Goal: Obtain resource: Obtain resource

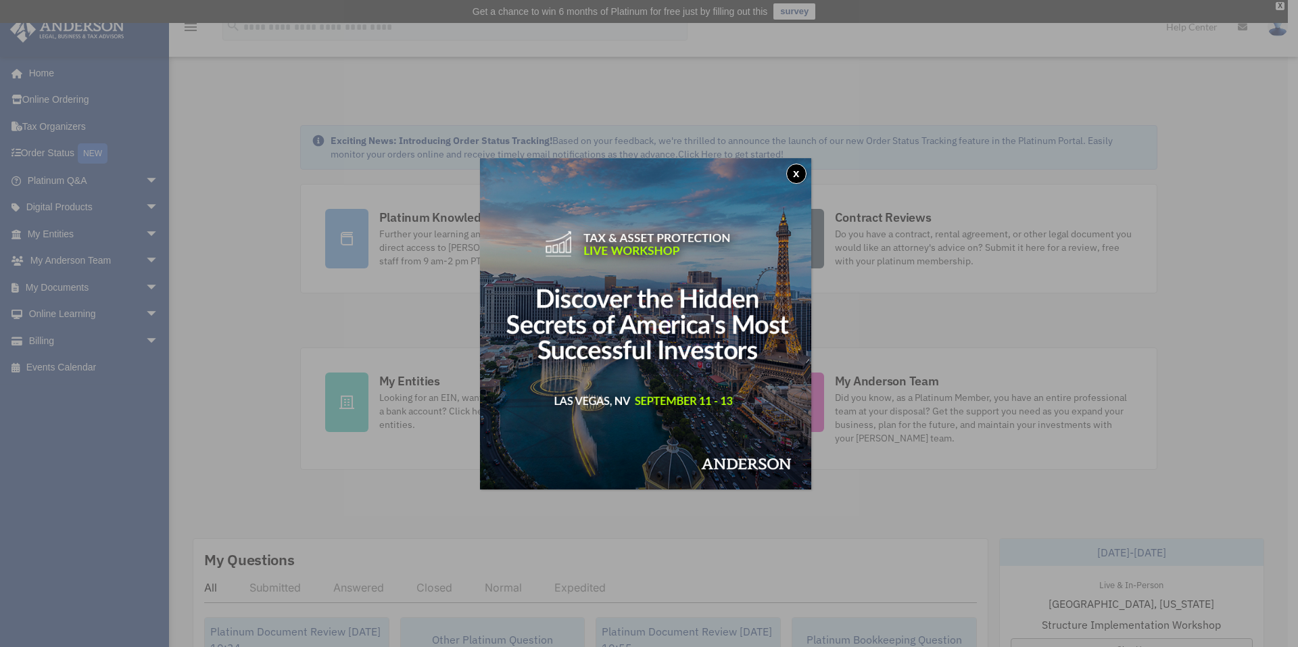
click at [793, 175] on button "x" at bounding box center [796, 174] width 20 height 20
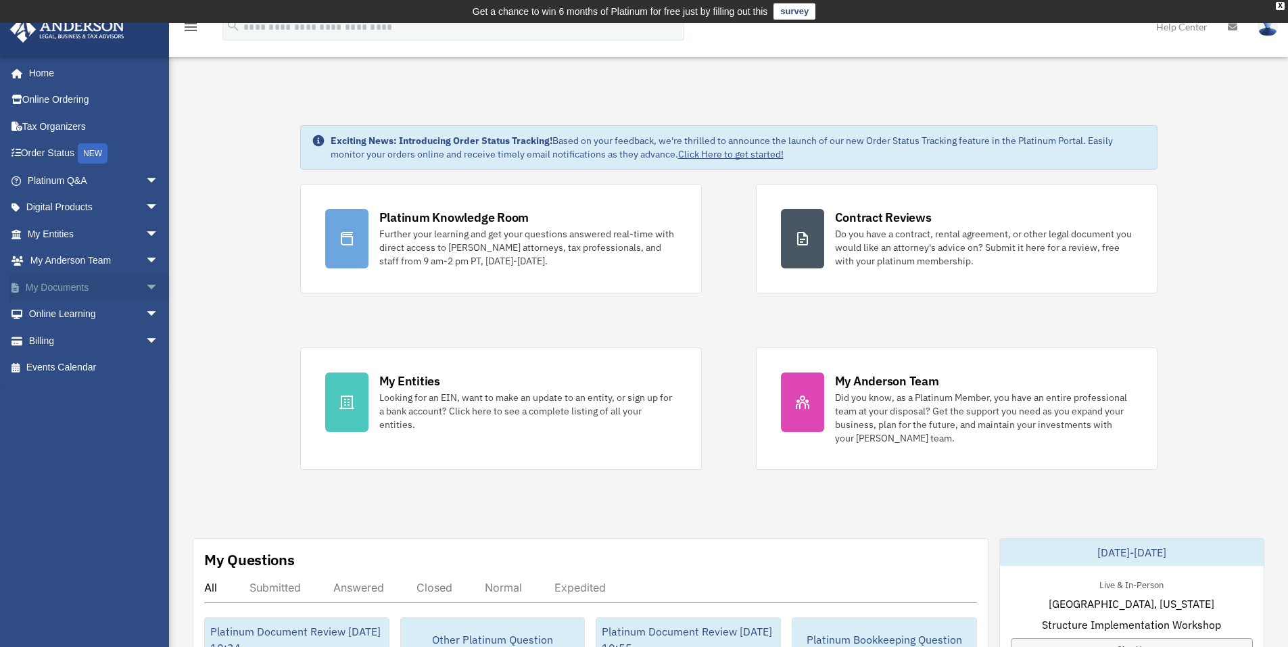
click at [145, 290] on span "arrow_drop_down" at bounding box center [158, 288] width 27 height 28
click at [95, 366] on link "Forms Library" at bounding box center [99, 367] width 160 height 27
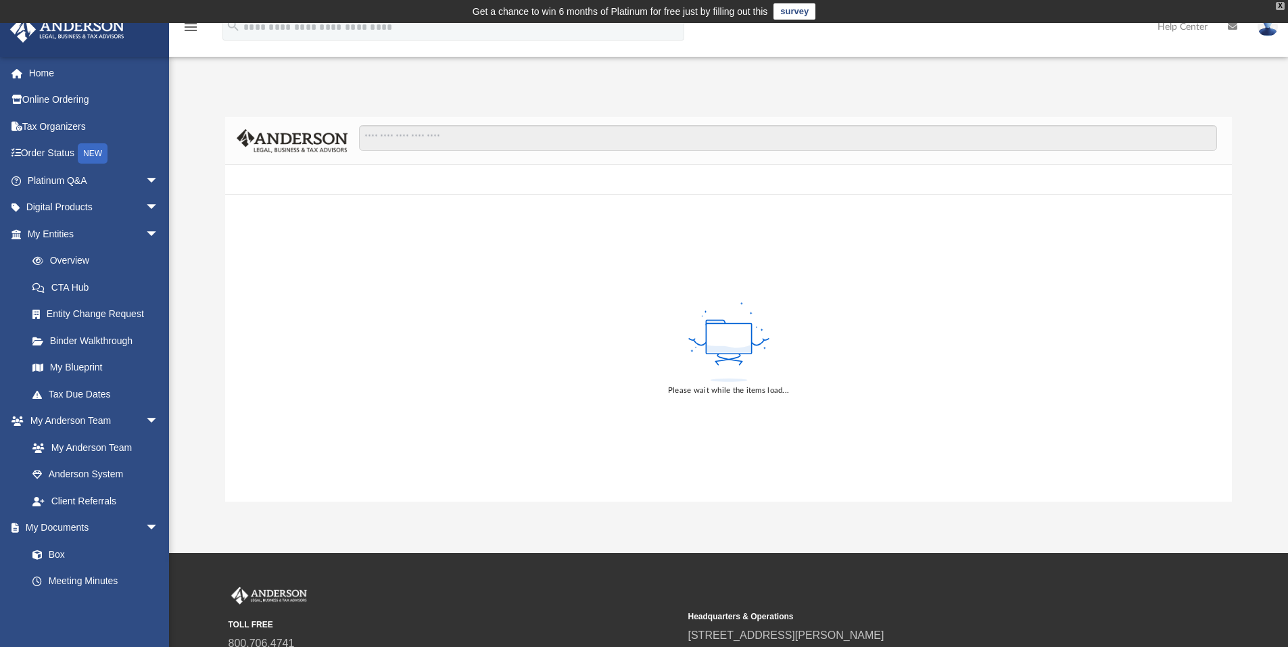
click at [1283, 7] on div "X" at bounding box center [1279, 6] width 9 height 8
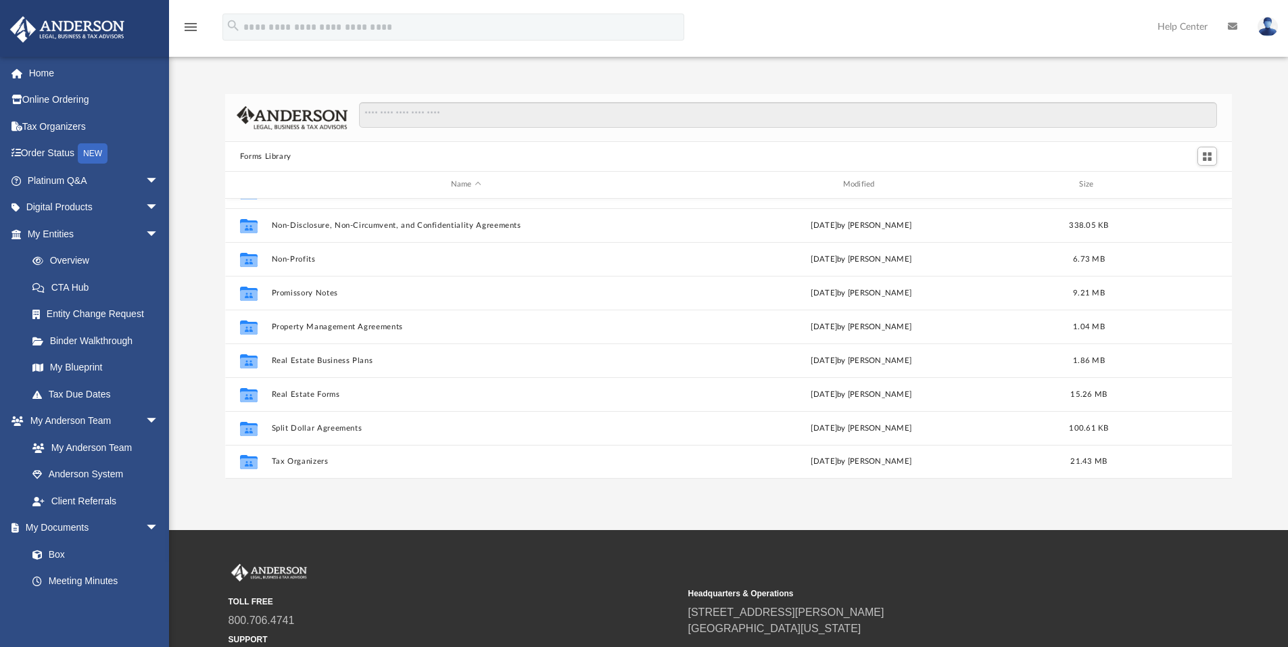
scroll to position [68, 0]
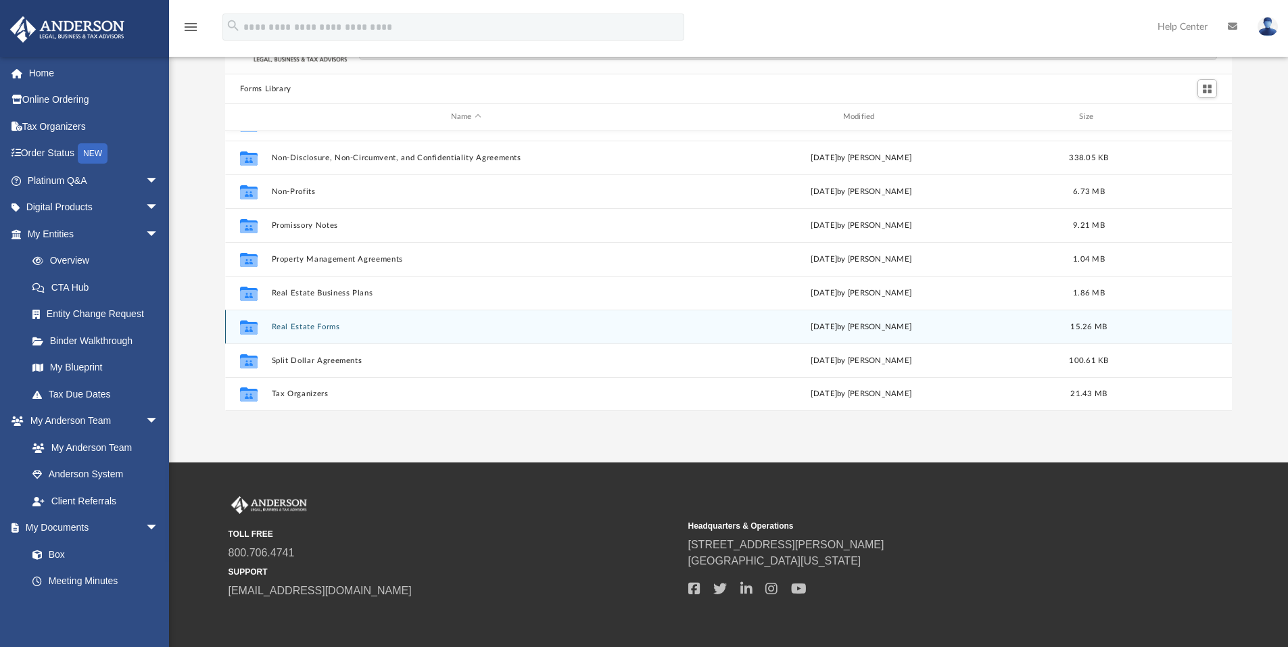
click at [310, 326] on button "Real Estate Forms" at bounding box center [465, 326] width 389 height 9
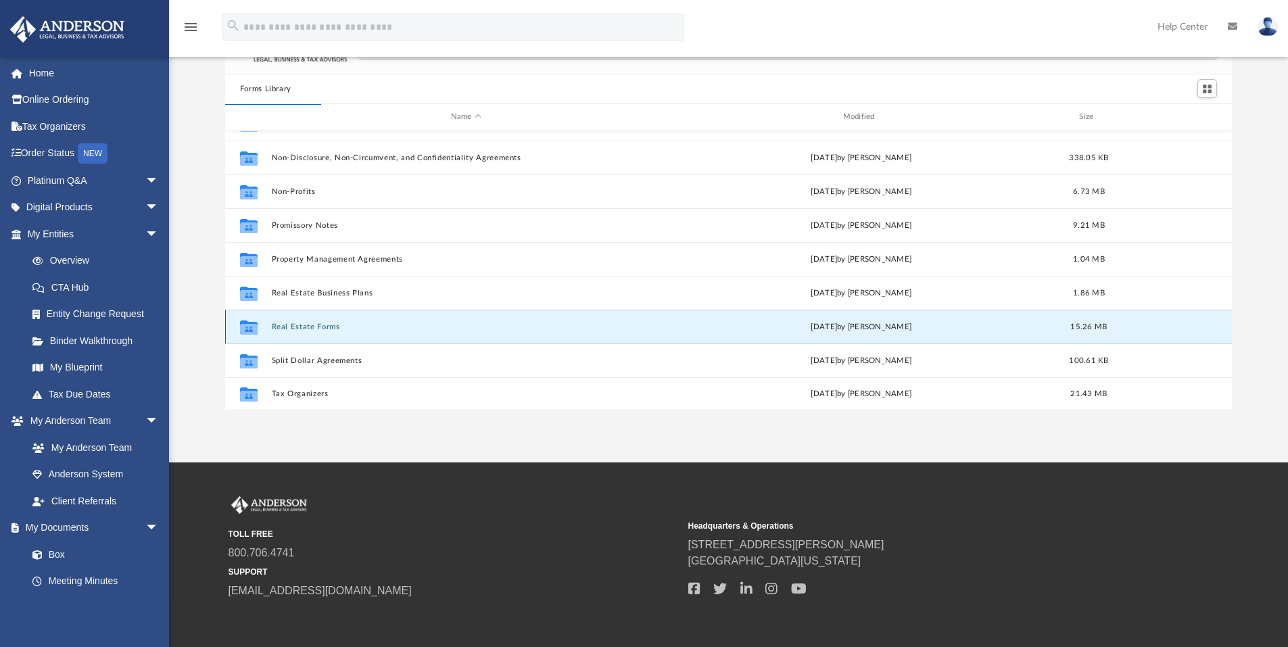
click at [301, 326] on button "Real Estate Forms" at bounding box center [465, 326] width 389 height 9
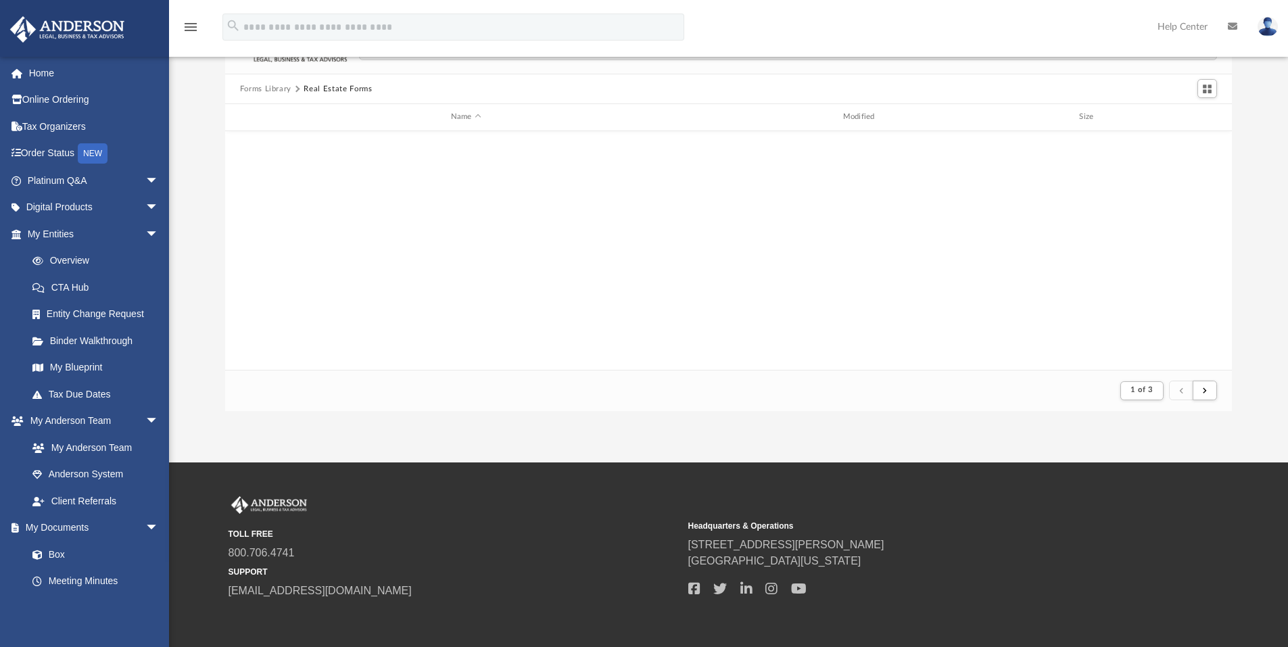
scroll to position [255, 996]
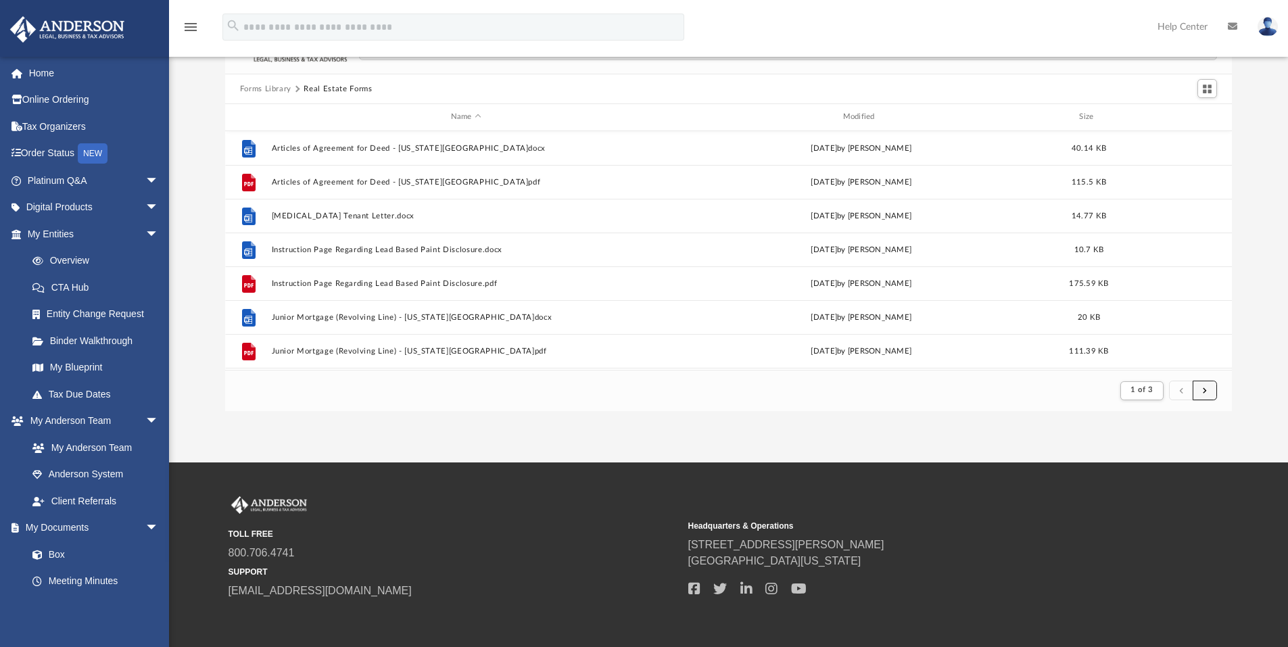
click at [1201, 391] on button "submit" at bounding box center [1204, 391] width 24 height 20
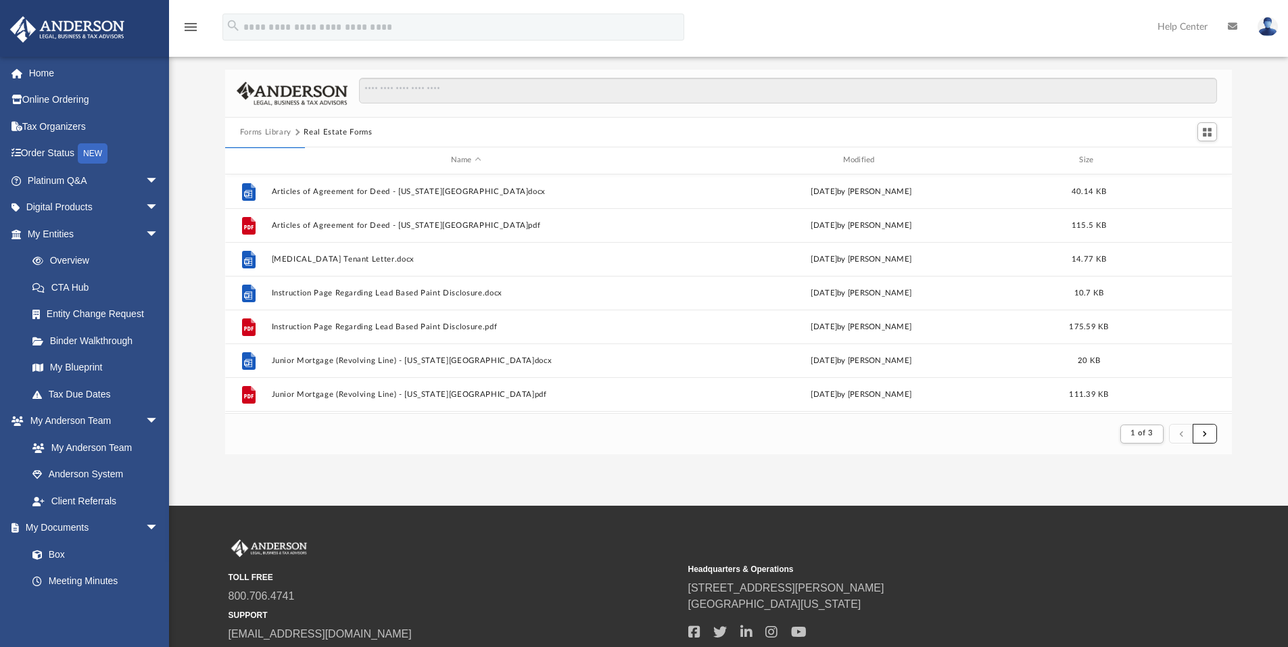
scroll to position [0, 0]
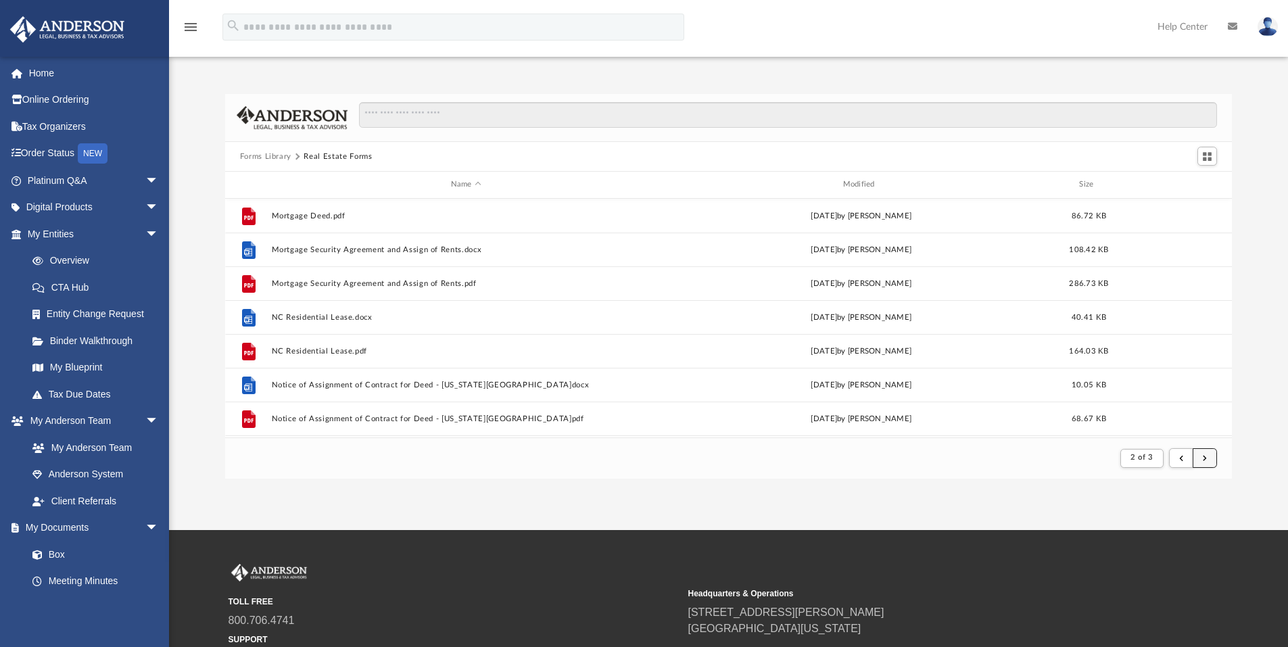
click at [1204, 456] on span "submit" at bounding box center [1204, 457] width 4 height 7
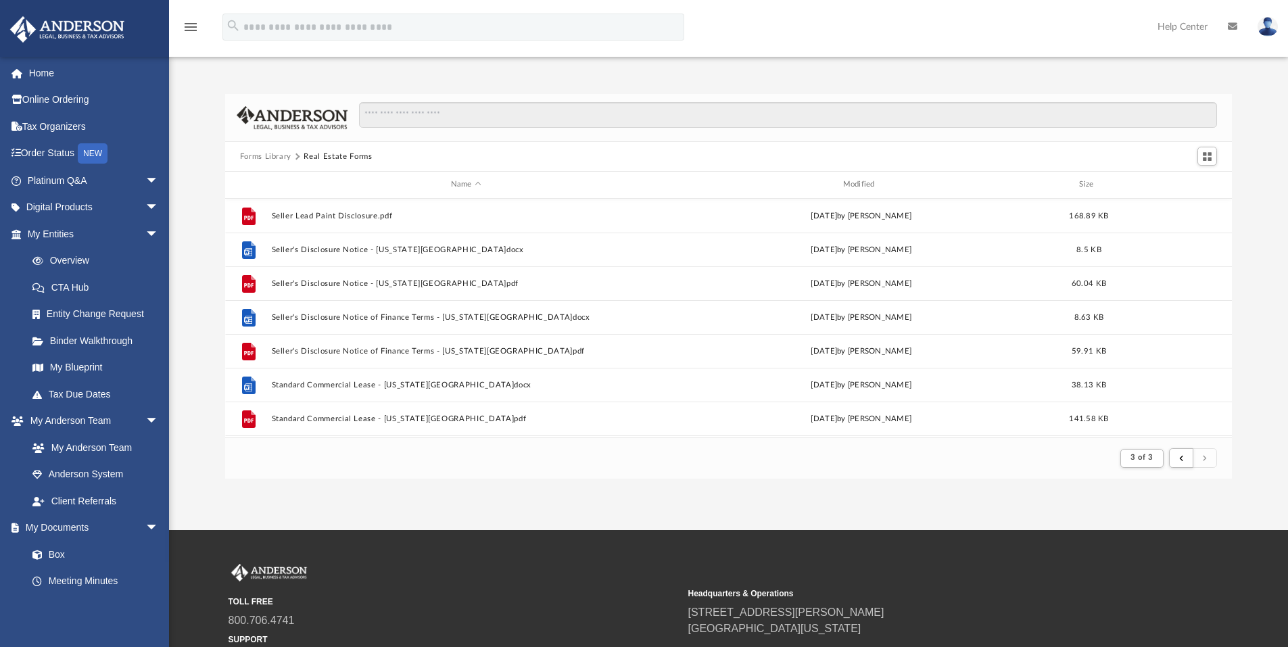
click at [281, 156] on button "Forms Library" at bounding box center [265, 157] width 51 height 12
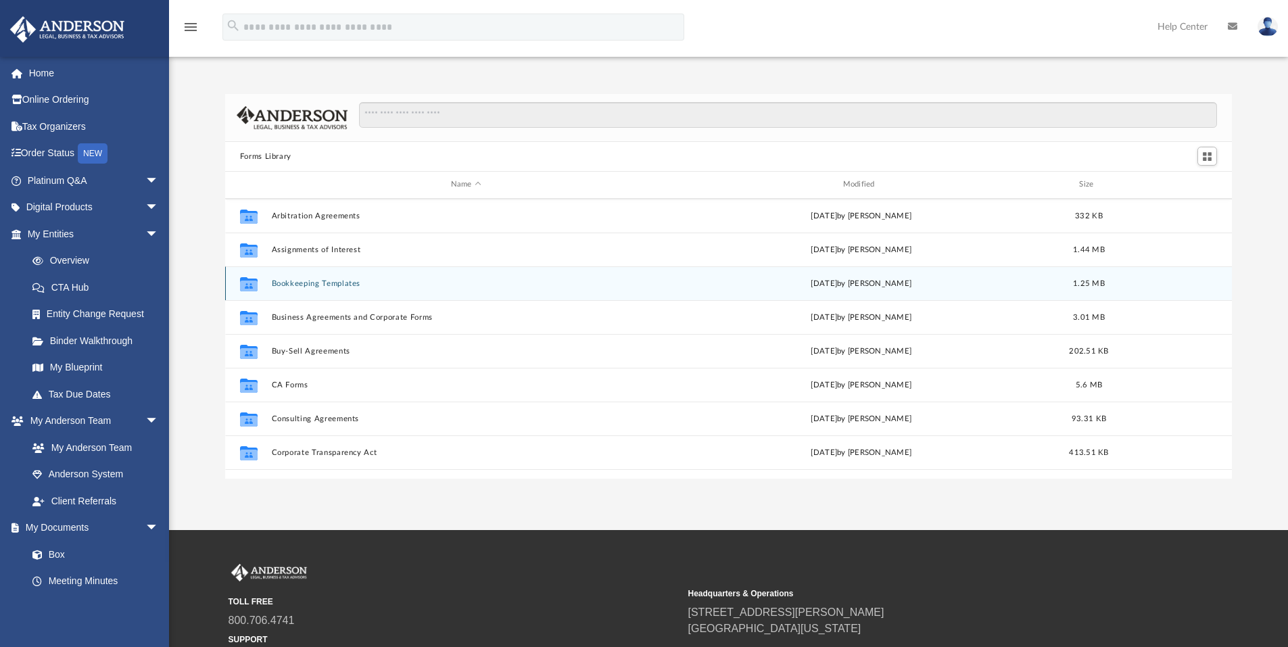
scroll to position [135, 0]
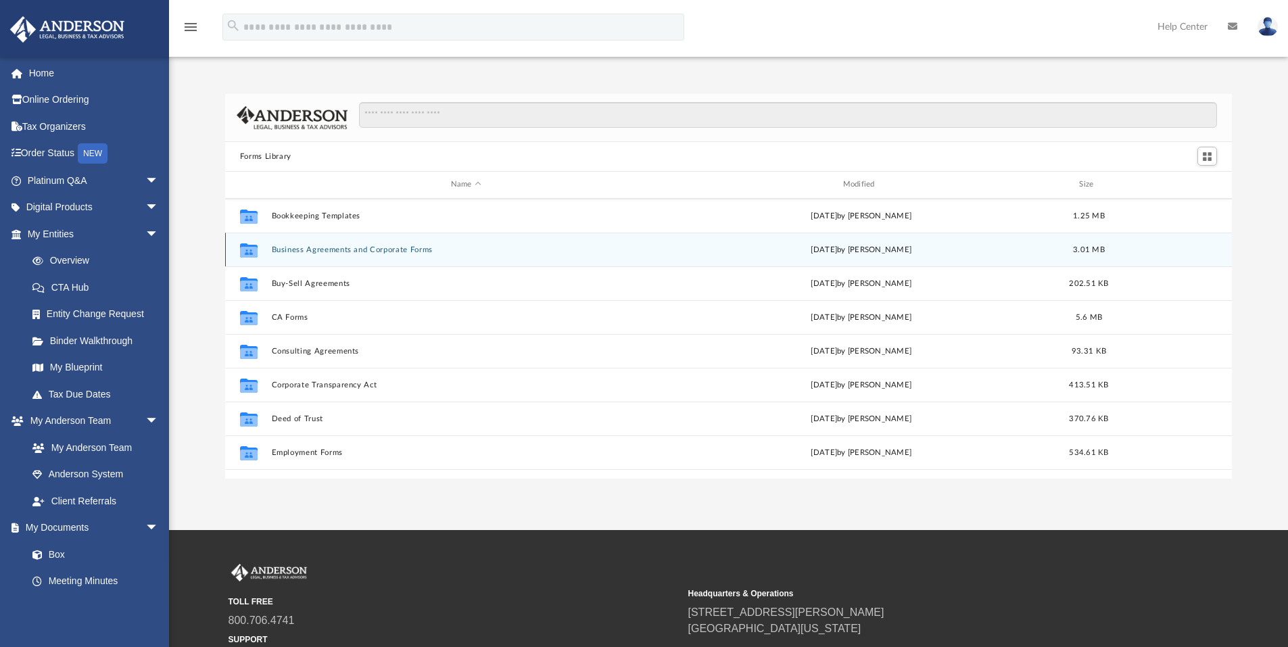
click at [416, 250] on button "Business Agreements and Corporate Forms" at bounding box center [465, 249] width 389 height 9
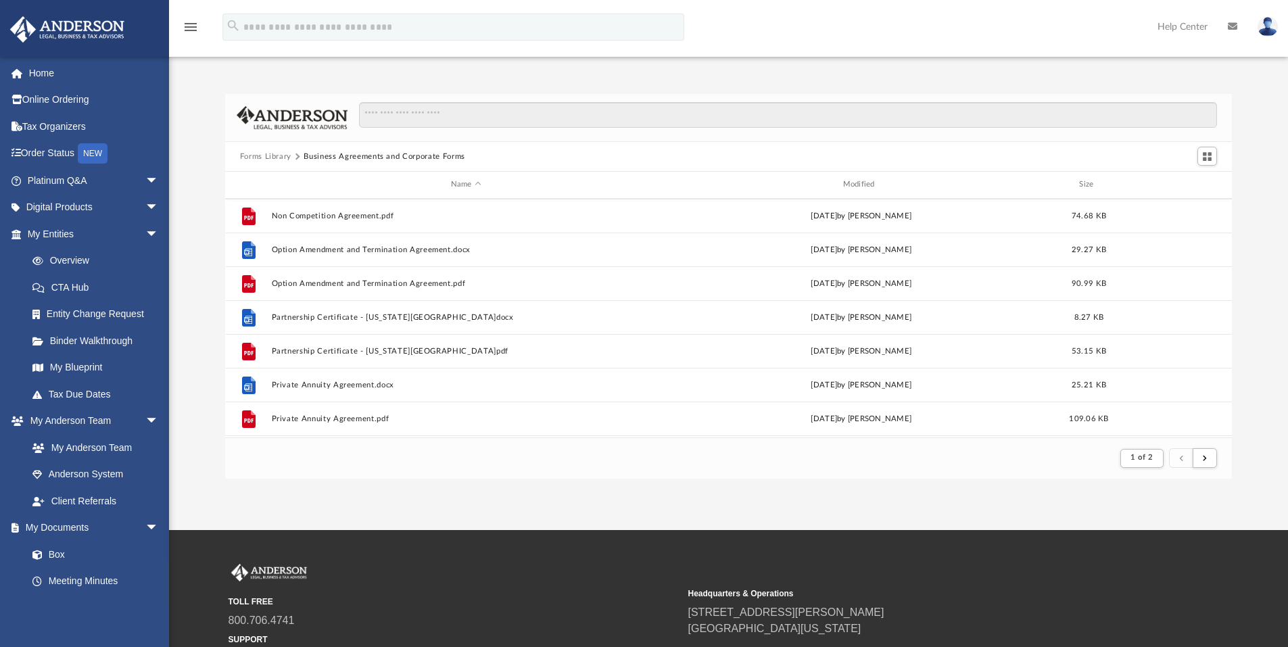
scroll to position [1419, 0]
click at [274, 155] on button "Forms Library" at bounding box center [265, 157] width 51 height 12
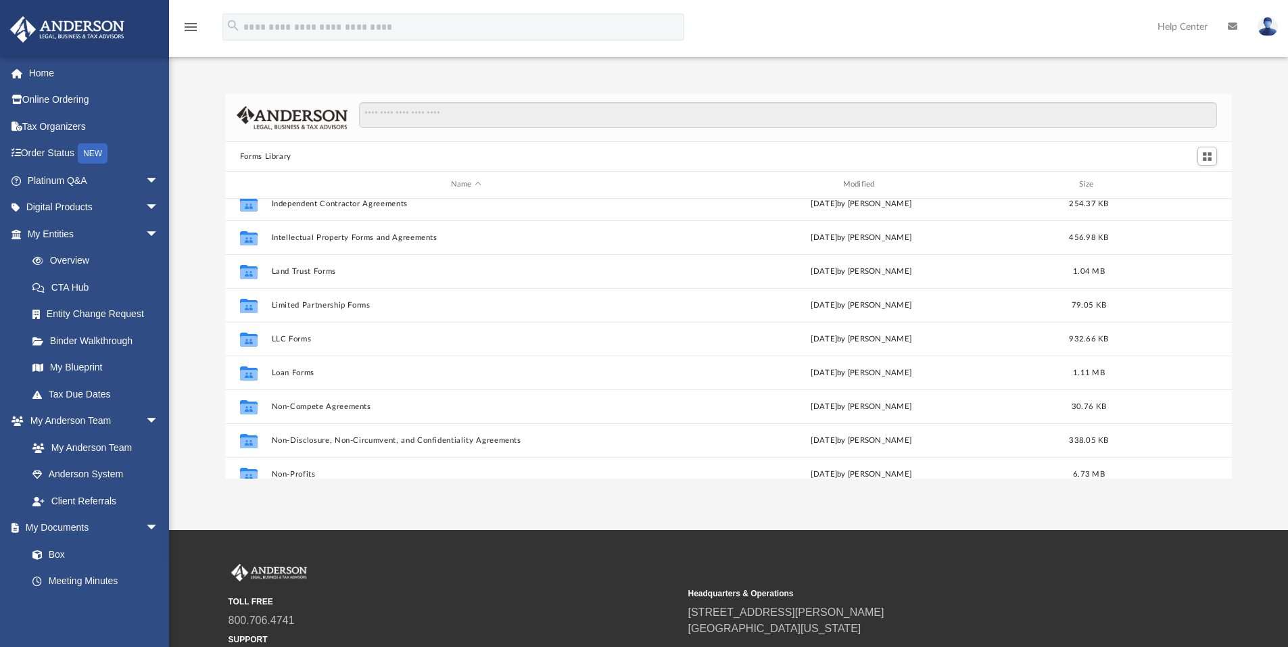
scroll to position [541, 0]
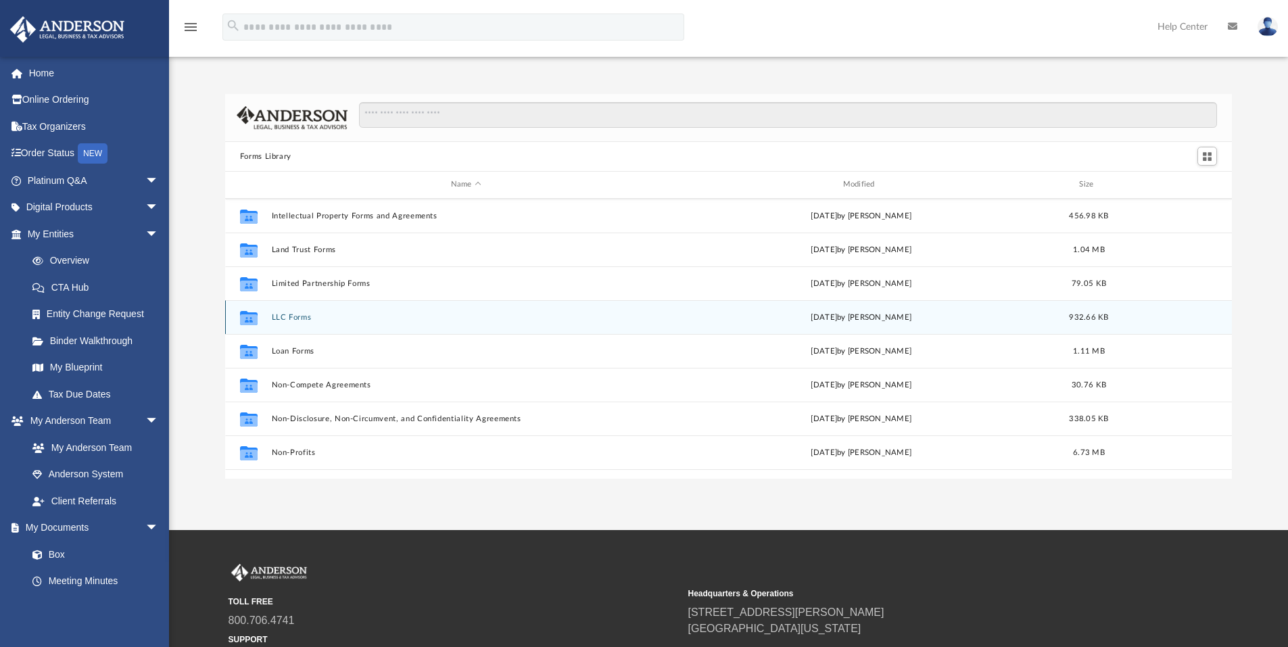
click at [294, 318] on button "LLC Forms" at bounding box center [465, 317] width 389 height 9
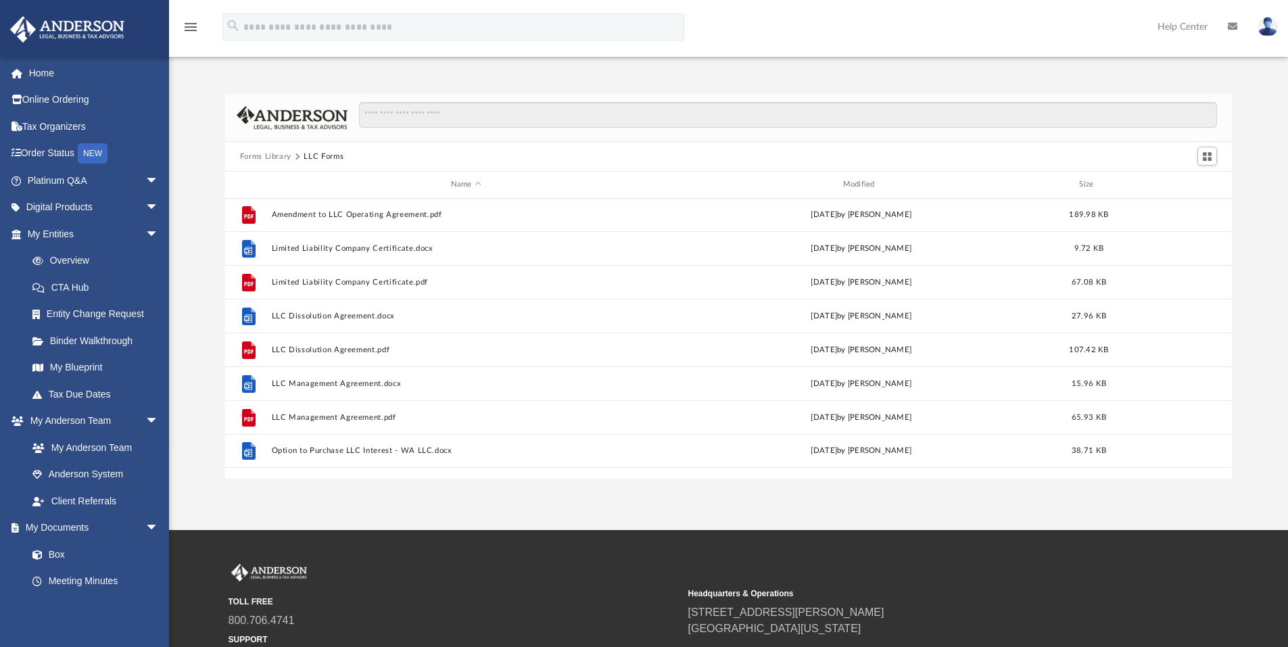
scroll to position [0, 0]
click at [278, 156] on button "Forms Library" at bounding box center [265, 157] width 51 height 12
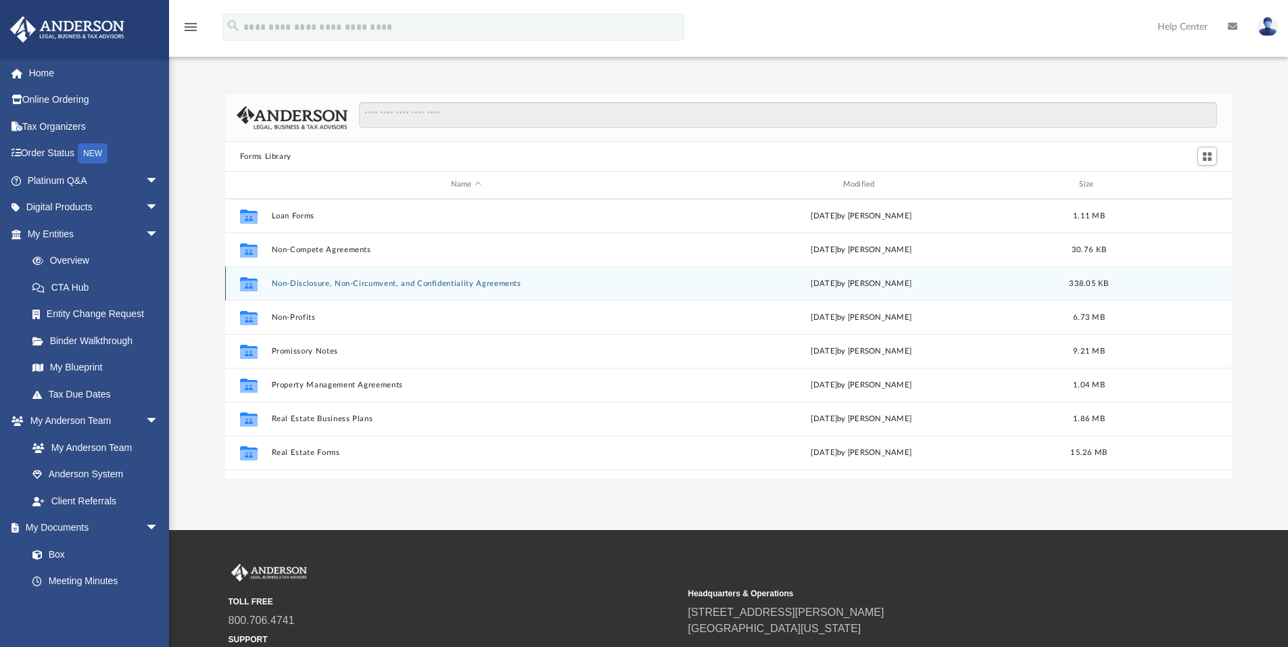
scroll to position [734, 0]
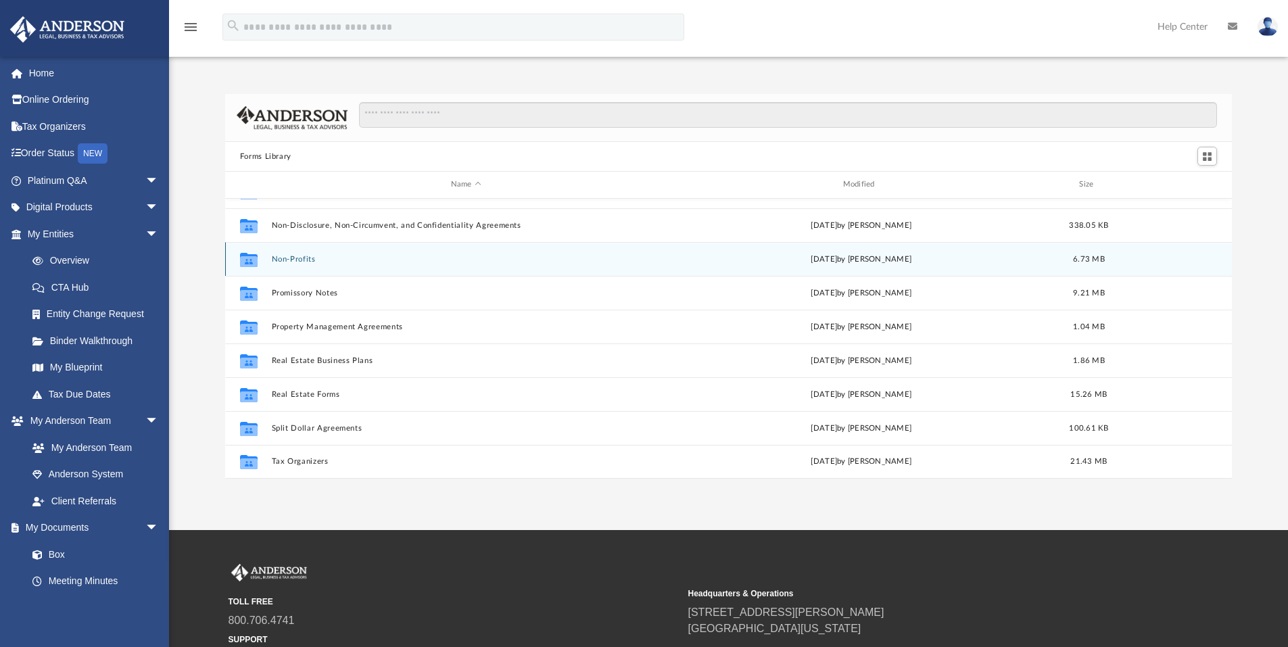
click at [309, 265] on div "Collaborated Folder Non-Profits [DATE] by [PERSON_NAME] 6.73 MB" at bounding box center [728, 259] width 1007 height 34
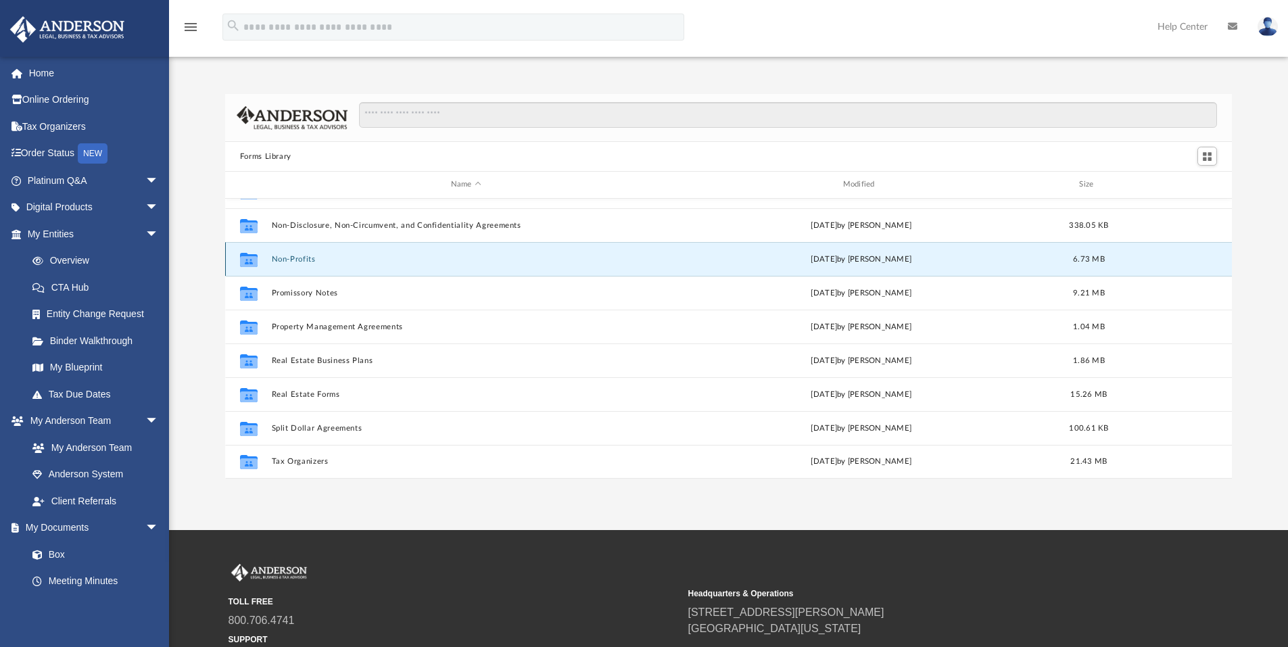
click at [308, 263] on button "Non-Profits" at bounding box center [465, 259] width 389 height 9
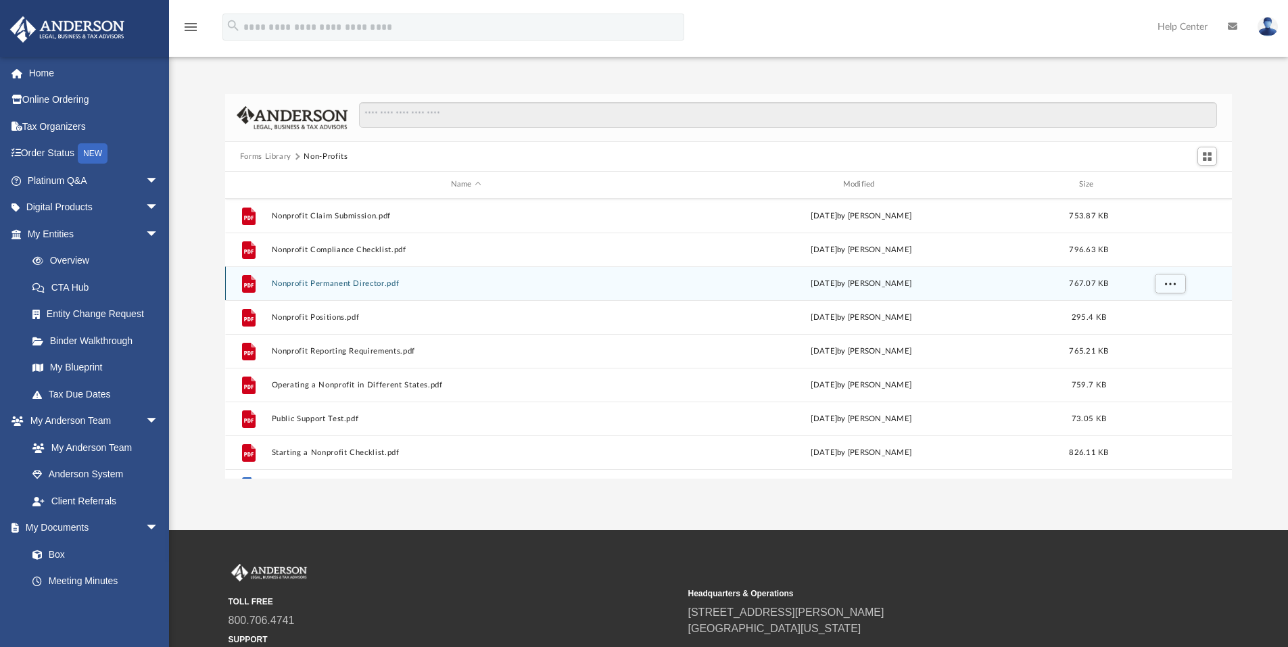
scroll to position [295, 0]
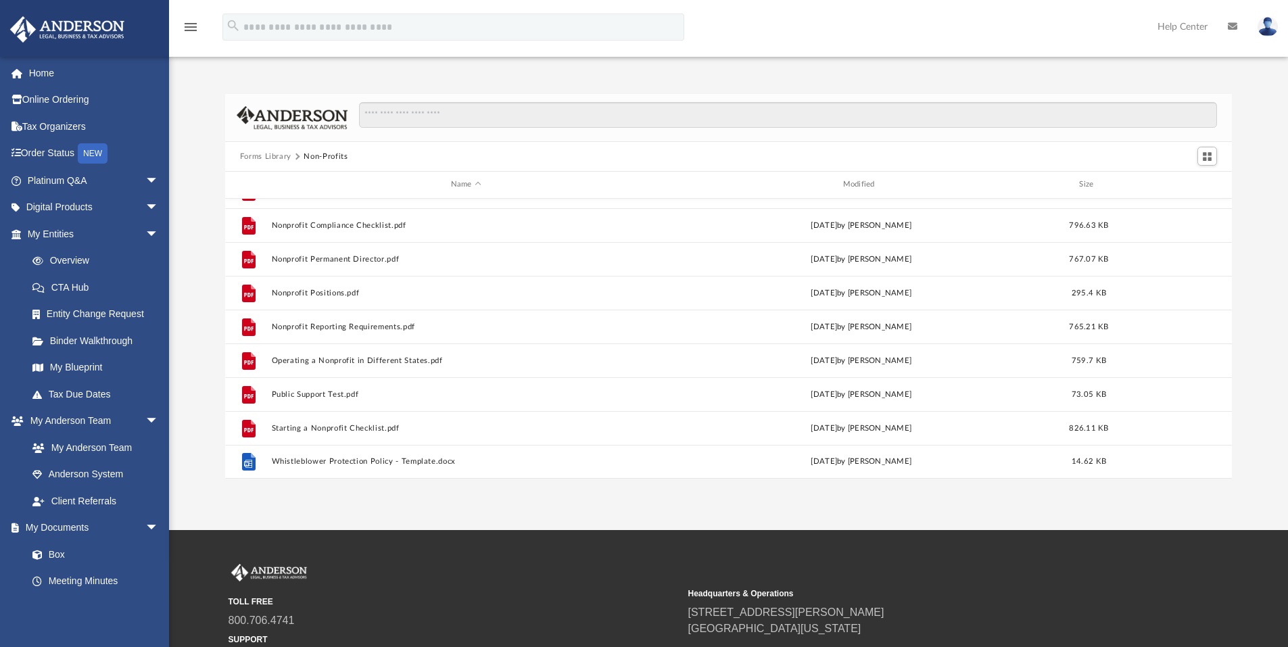
click at [280, 160] on button "Forms Library" at bounding box center [265, 157] width 51 height 12
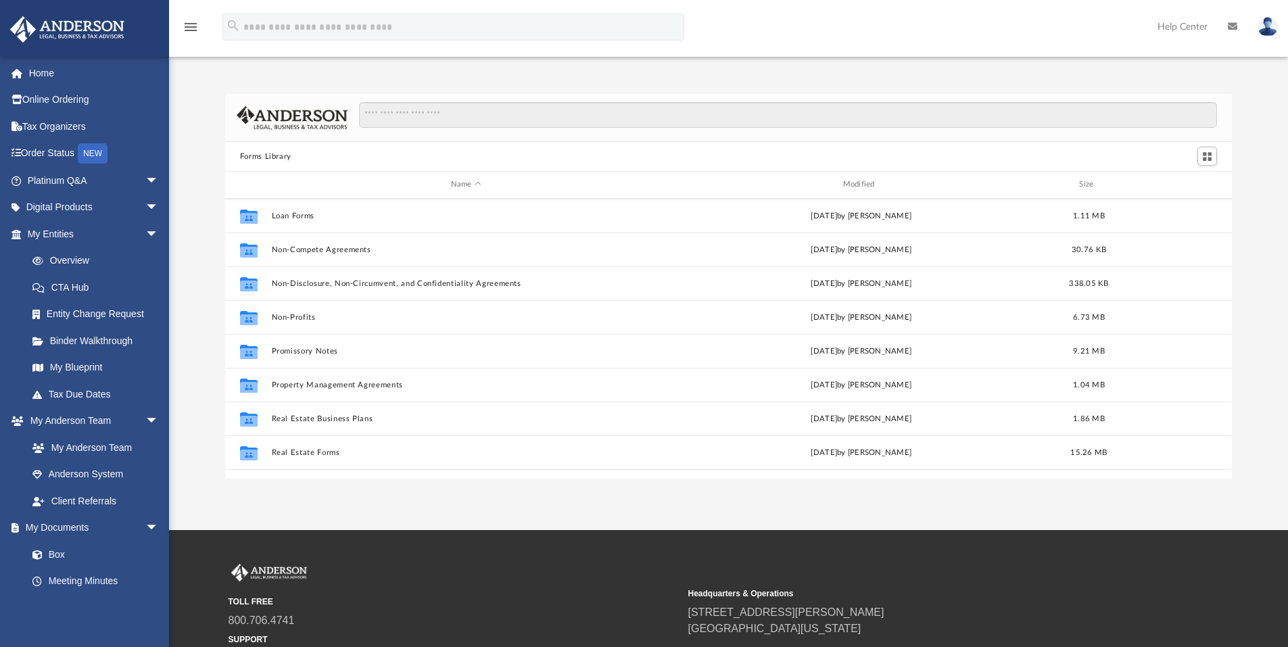
scroll to position [734, 0]
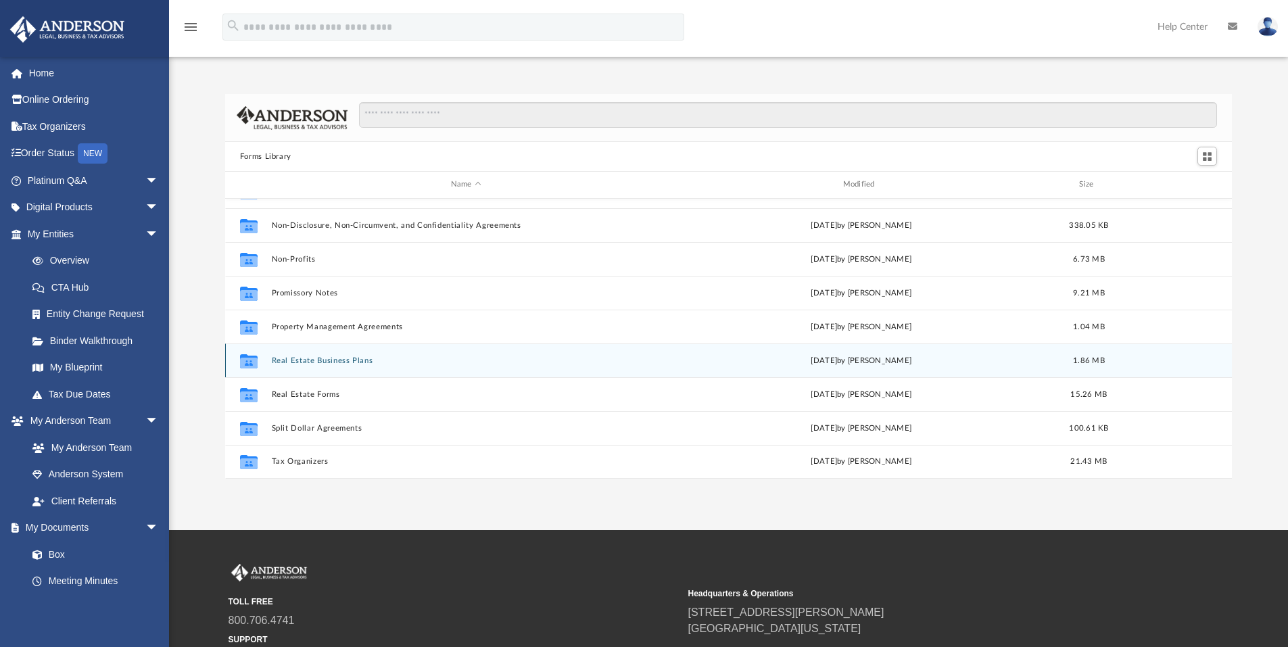
click at [332, 360] on button "Real Estate Business Plans" at bounding box center [465, 360] width 389 height 9
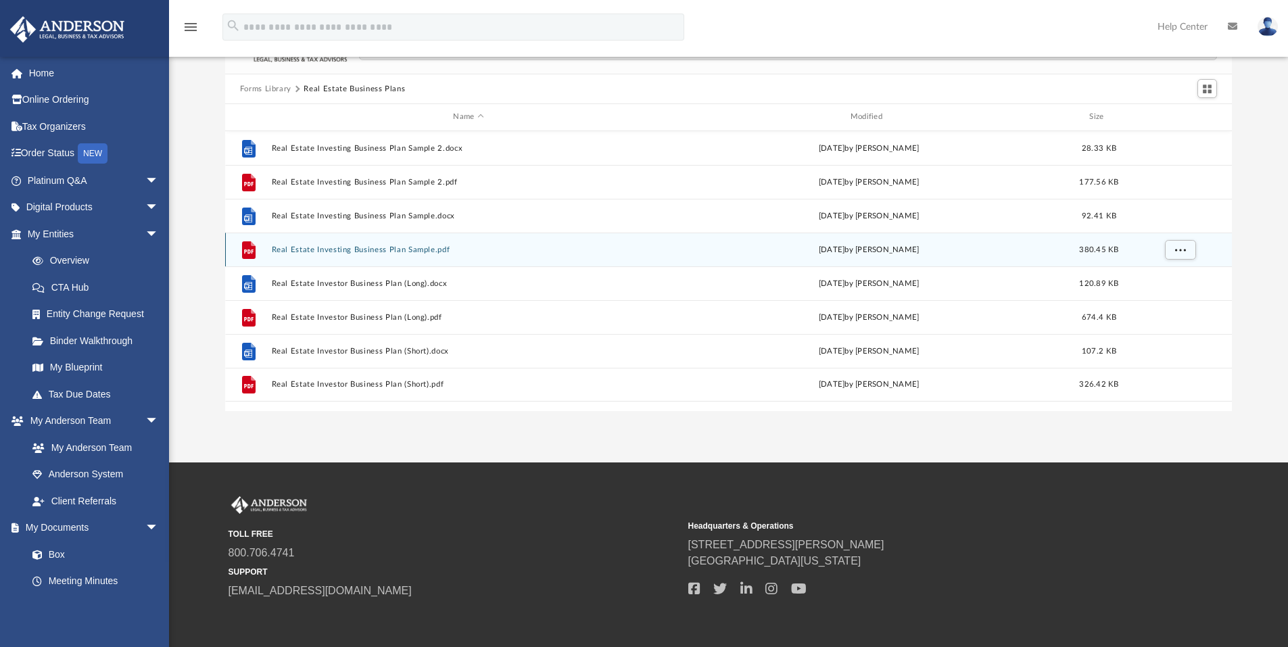
scroll to position [0, 0]
